Goal: Task Accomplishment & Management: Manage account settings

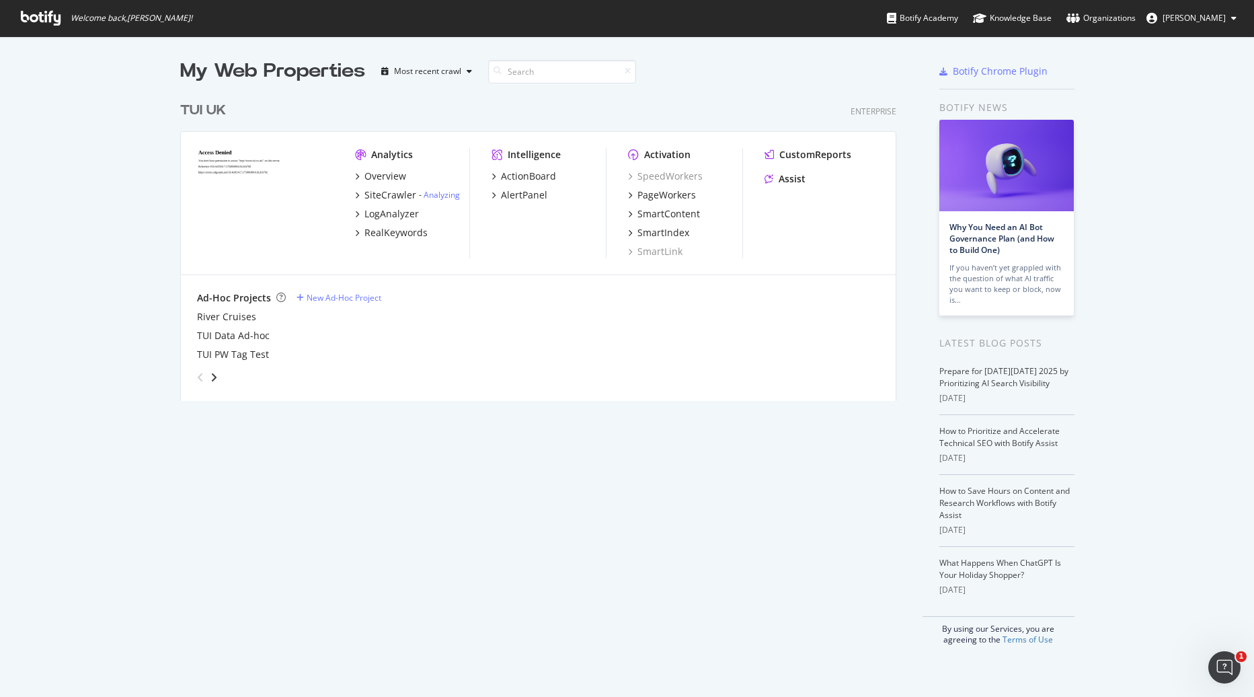
click at [1197, 25] on button "[PERSON_NAME]" at bounding box center [1192, 18] width 112 height 22
click at [801, 77] on div "My Web Properties Most recent crawl" at bounding box center [498, 71] width 637 height 27
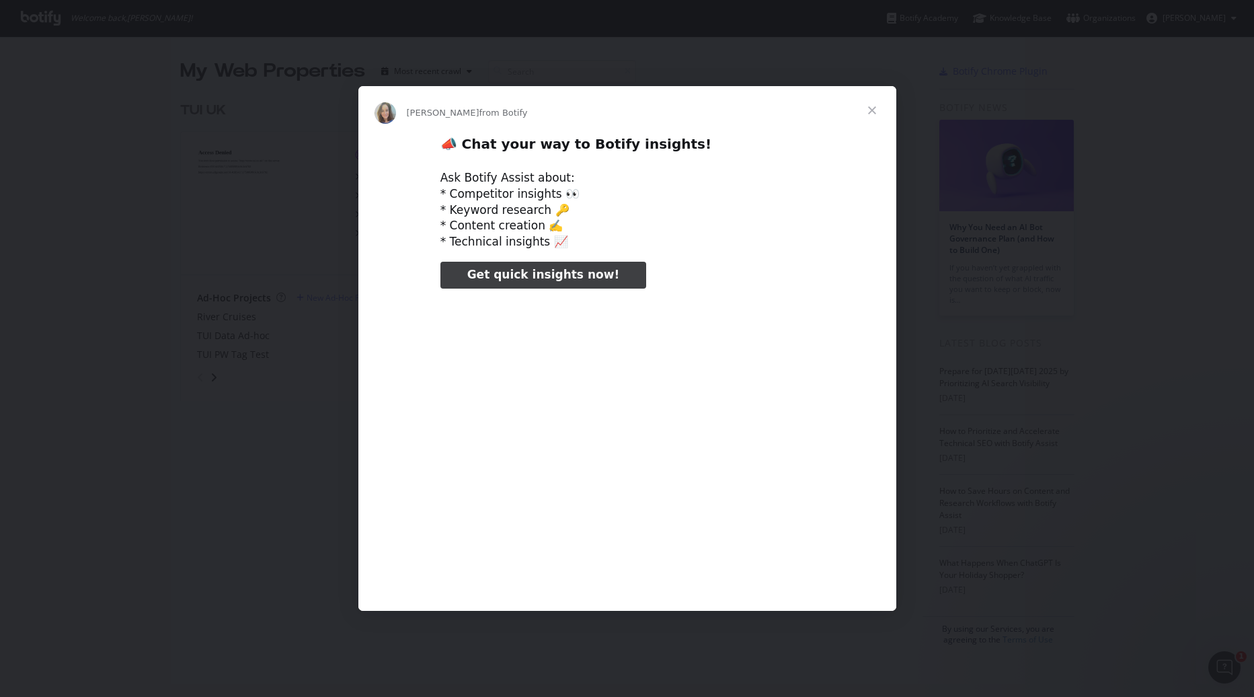
click at [874, 107] on span "Close" at bounding box center [872, 110] width 48 height 48
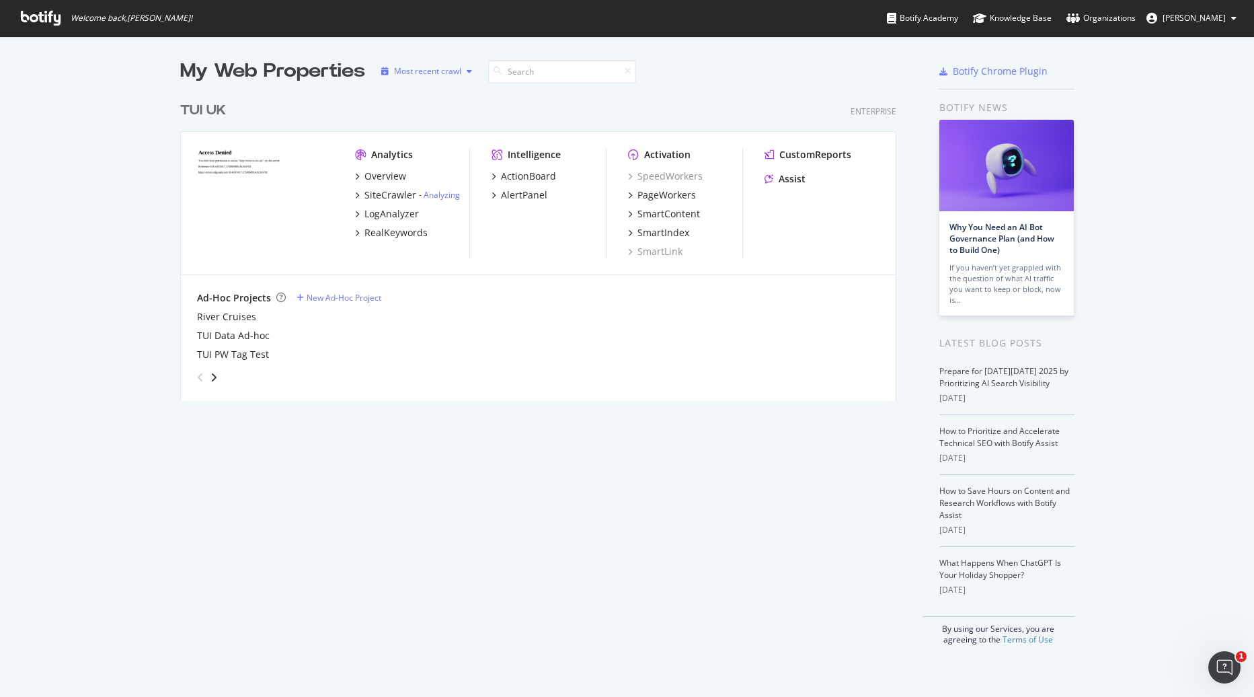
click at [409, 69] on div "Most recent crawl" at bounding box center [427, 71] width 67 height 8
click at [367, 54] on div "My Web Properties Most recent crawl TUI UK Enterprise Analytics Overview SiteCr…" at bounding box center [627, 351] width 1254 height 630
click at [42, 22] on icon at bounding box center [41, 18] width 40 height 15
click at [375, 173] on div "Overview" at bounding box center [385, 175] width 42 height 13
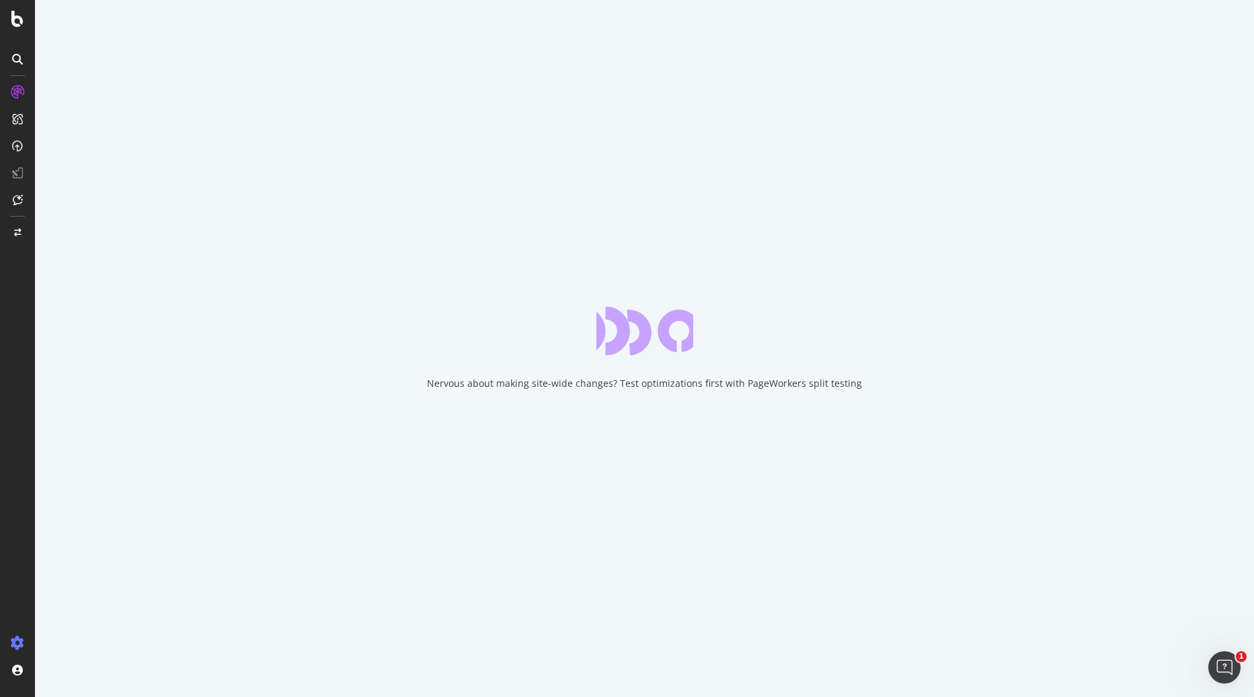
click at [22, 638] on icon at bounding box center [17, 642] width 13 height 13
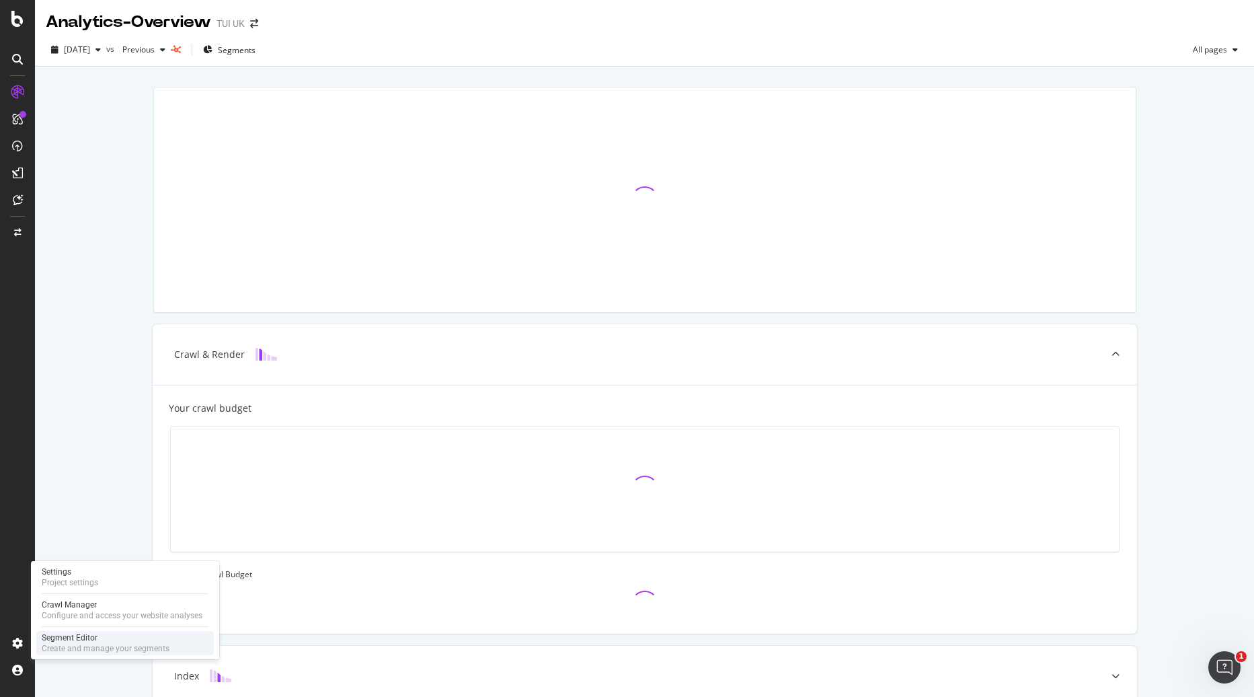
click at [71, 637] on div "Segment Editor" at bounding box center [106, 637] width 128 height 11
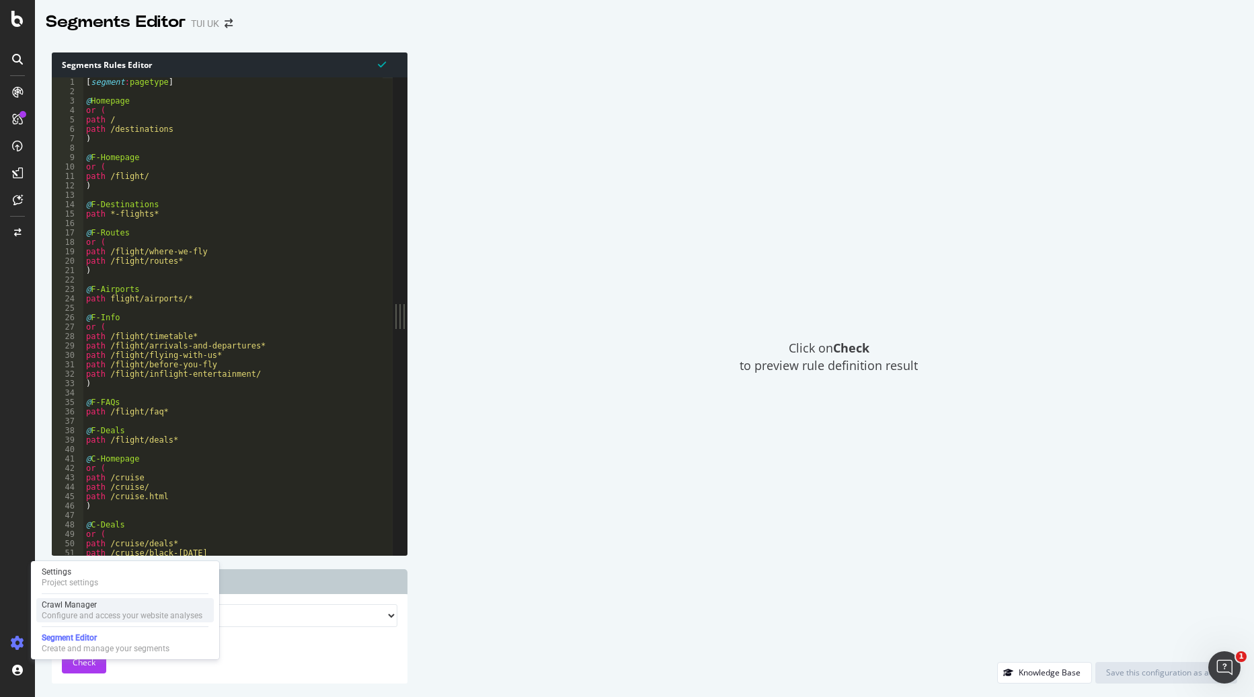
click at [79, 615] on div "Configure and access your website analyses" at bounding box center [122, 615] width 161 height 11
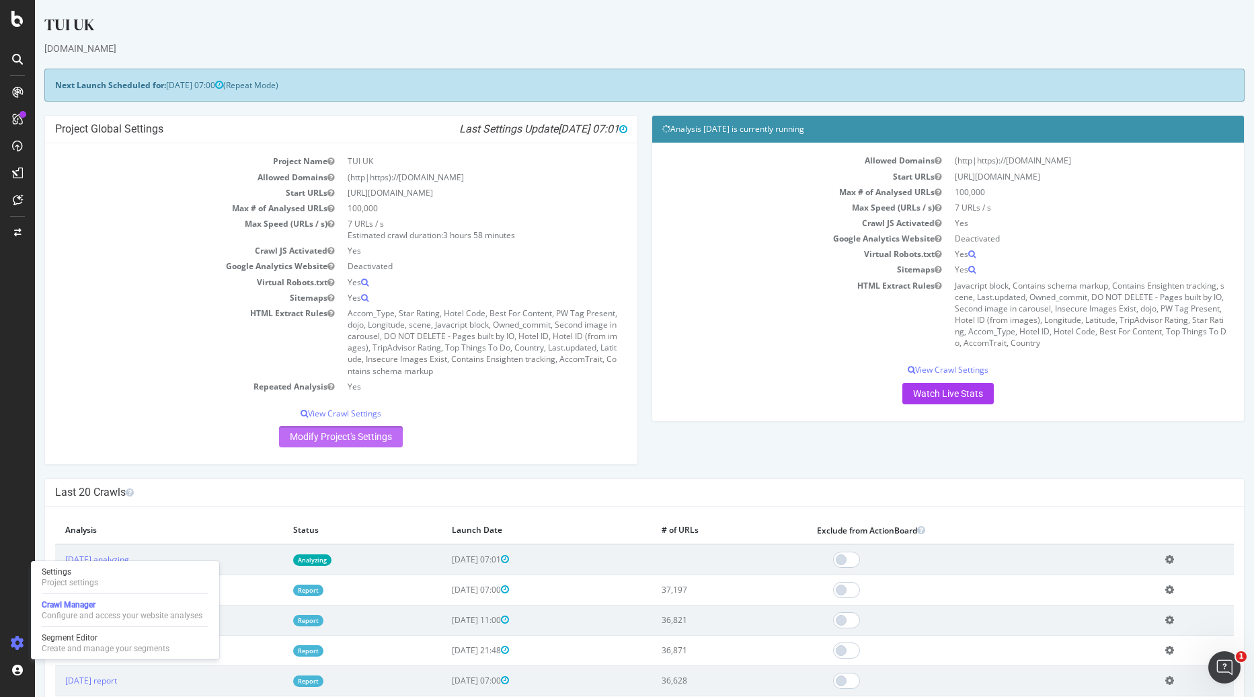
click at [338, 442] on link "Modify Project's Settings" at bounding box center [341, 437] width 124 height 22
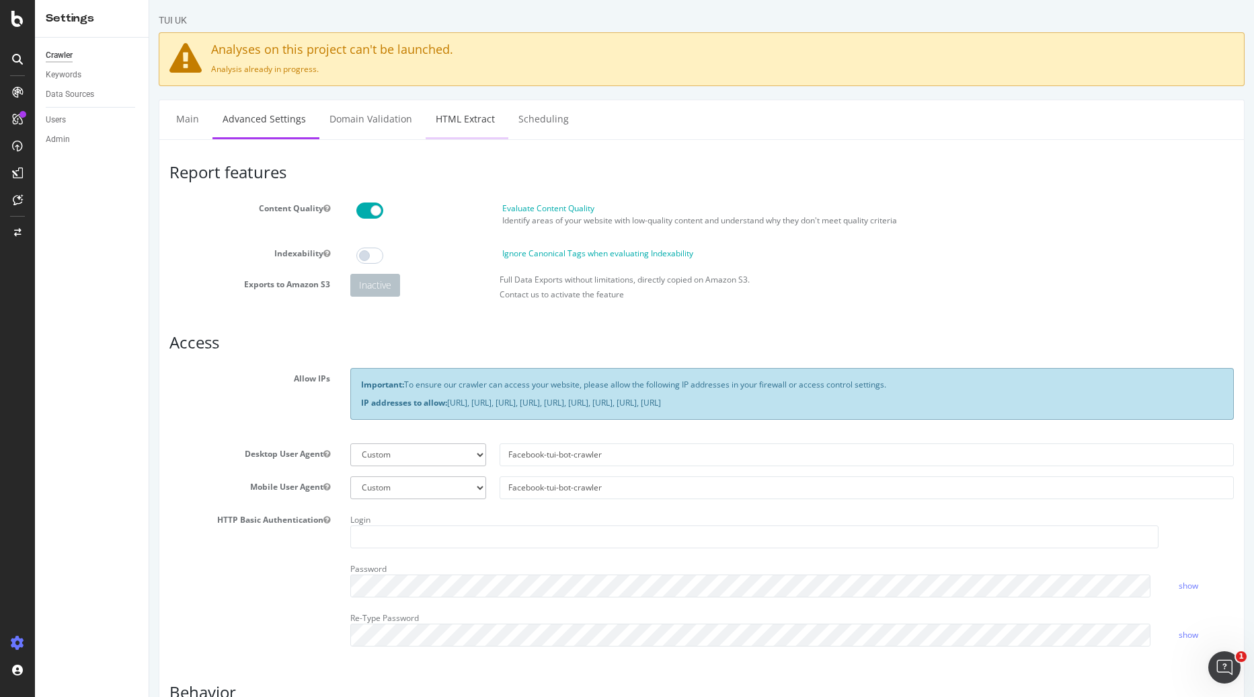
click at [433, 117] on link "HTML Extract" at bounding box center [465, 118] width 79 height 37
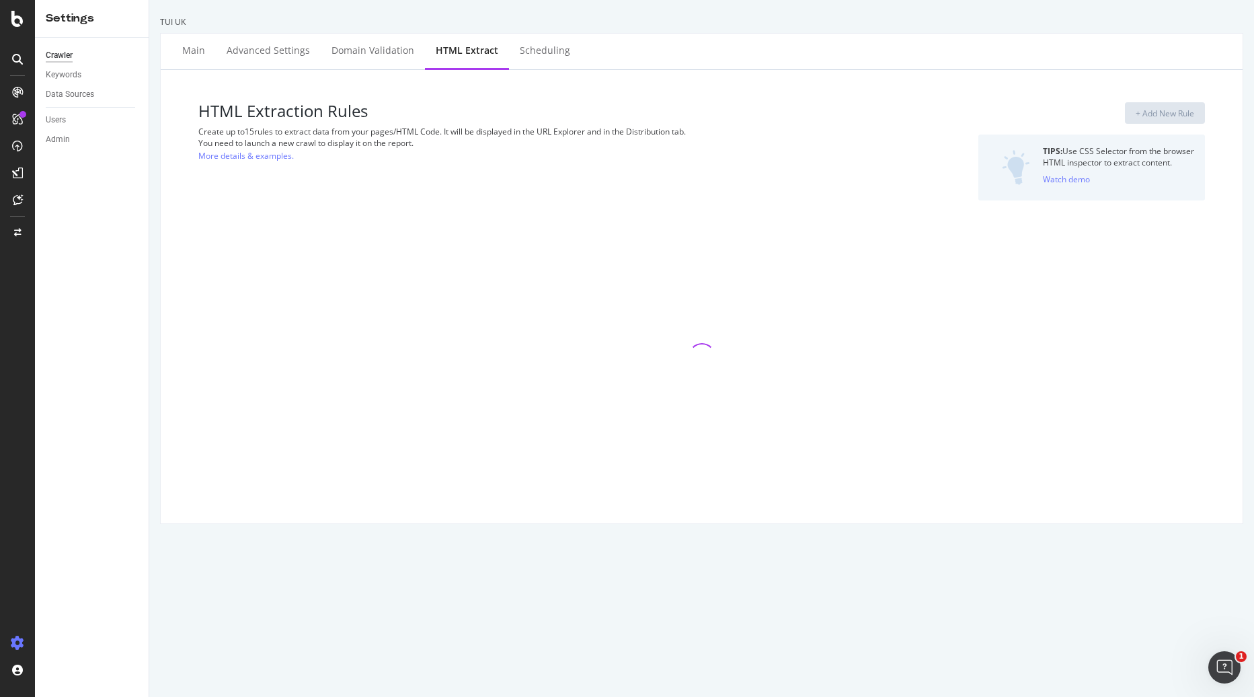
select select "f"
select select "p"
select select "exist"
select select "f"
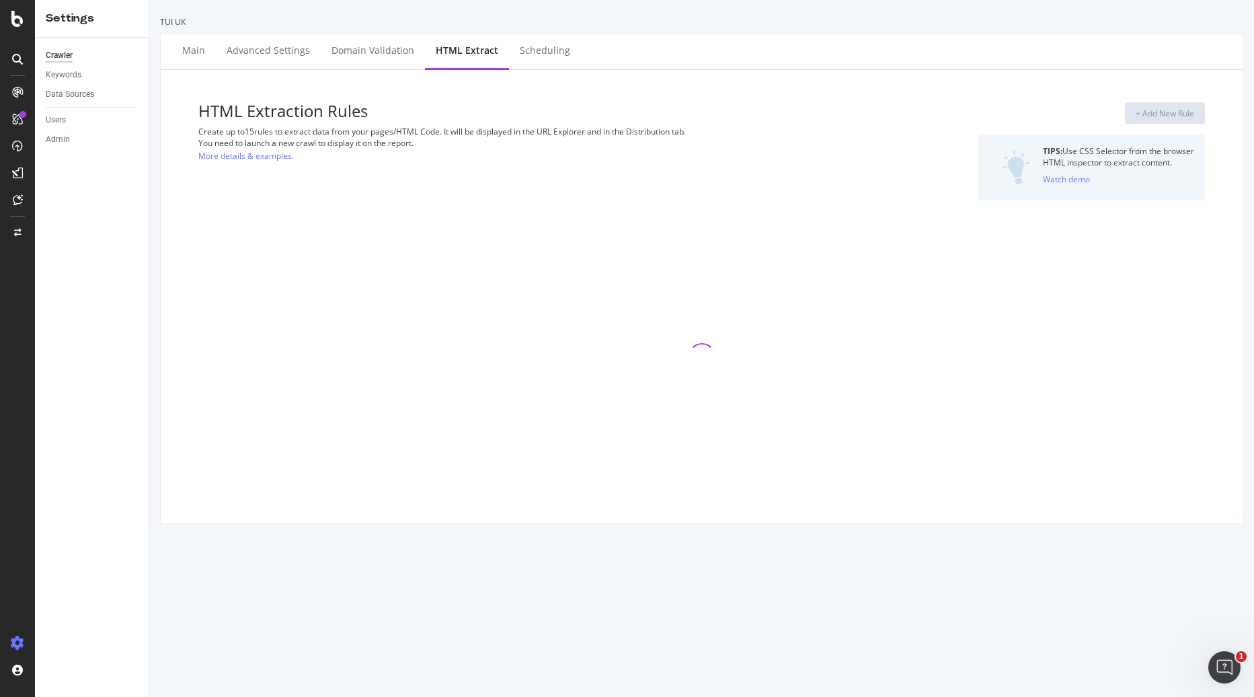
select select "p"
select select "exist"
select select "f"
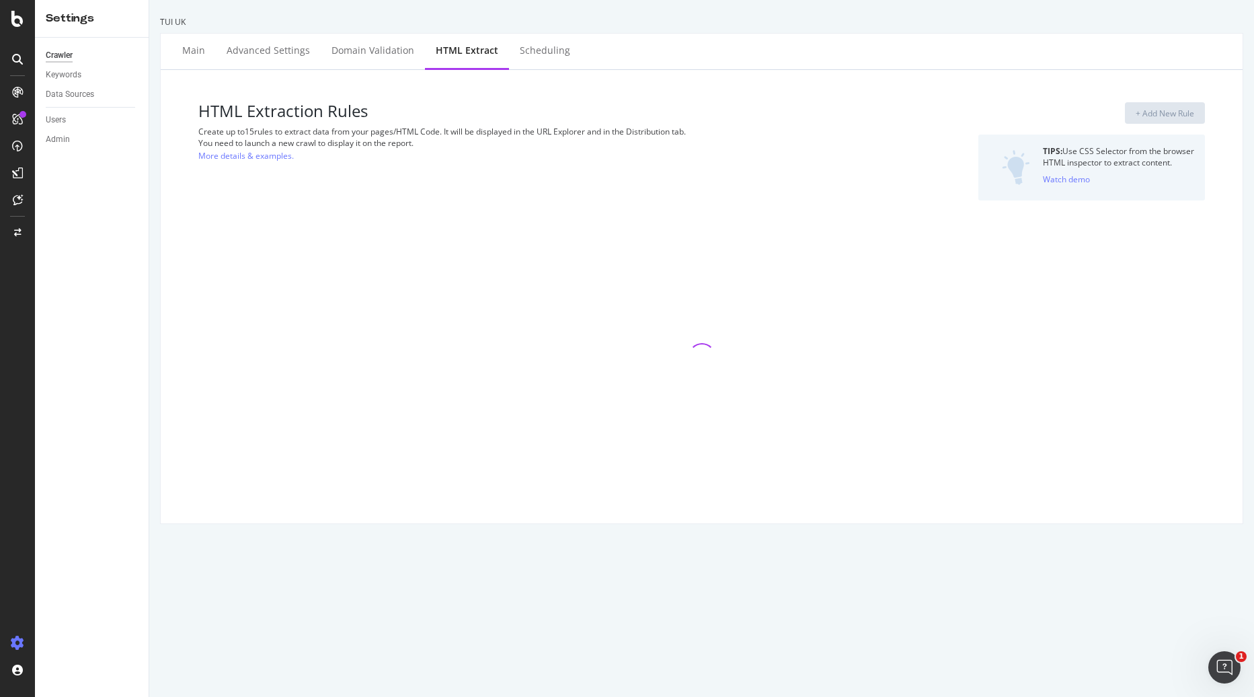
select select "p"
select select "exist"
select select "f"
select select "p"
select select "exist"
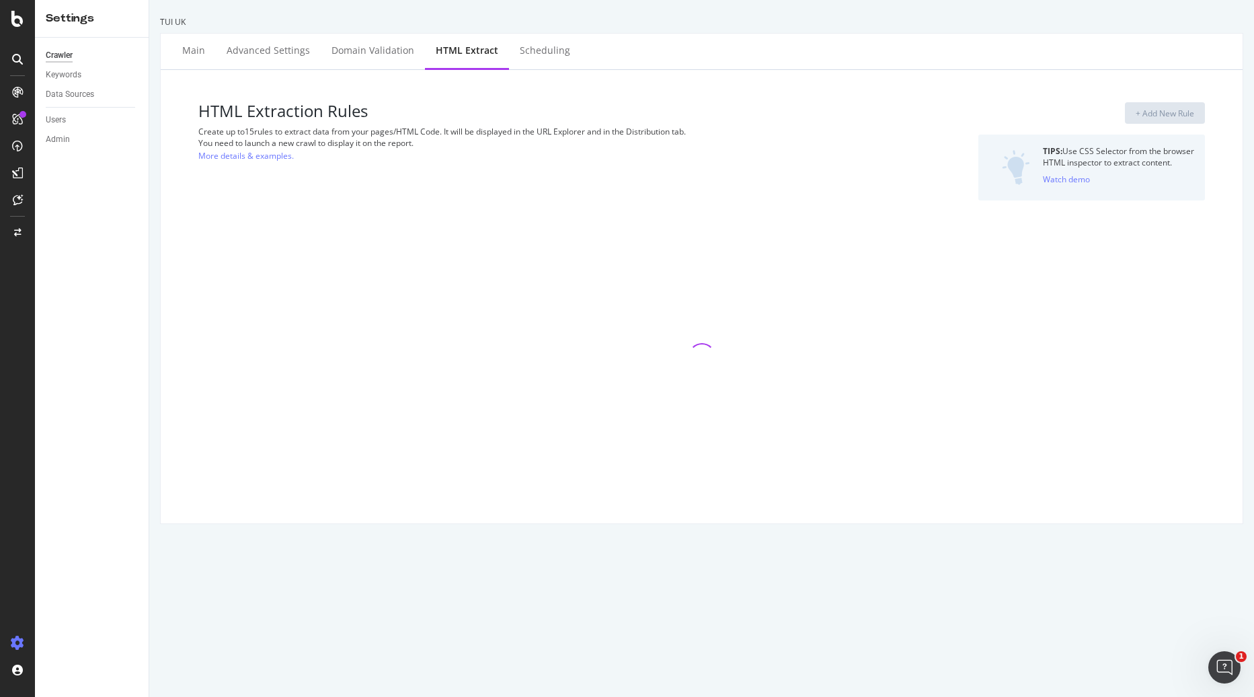
select select "exist"
